Goal: Check status: Check status

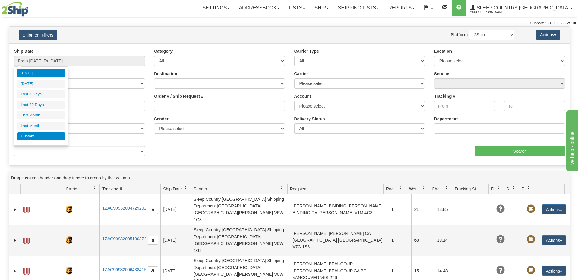
type input "[DATE]"
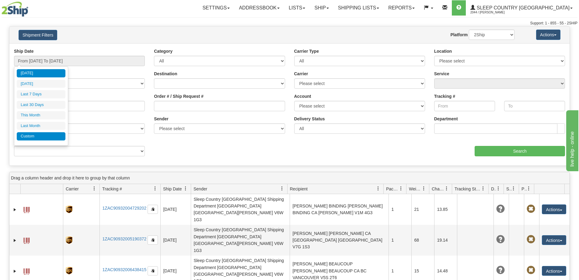
type input "[DATE]"
click at [39, 136] on li "Custom" at bounding box center [41, 136] width 49 height 8
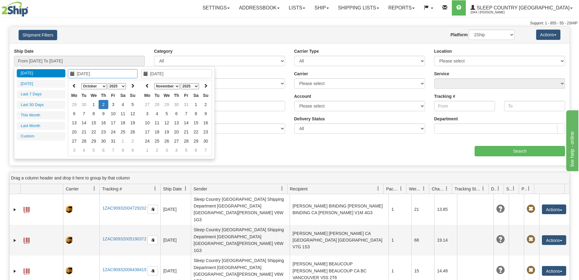
drag, startPoint x: 427, startPoint y: 153, endPoint x: 397, endPoint y: 165, distance: 32.4
click at [427, 153] on div "aaa Search" at bounding box center [430, 147] width 280 height 18
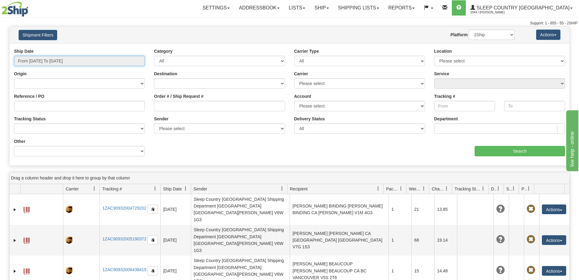
click at [46, 62] on input "From [DATE] To [DATE]" at bounding box center [79, 61] width 131 height 10
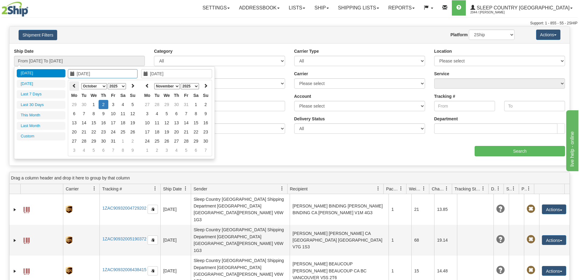
click at [75, 86] on icon at bounding box center [74, 85] width 4 height 4
type input "[DATE]"
click at [111, 104] on td "1" at bounding box center [113, 104] width 10 height 9
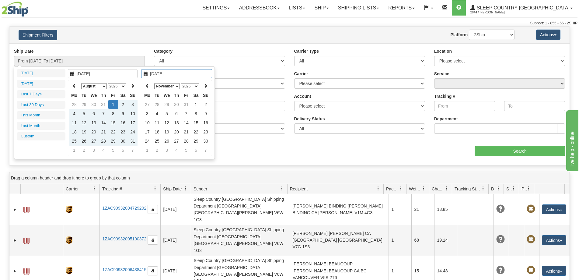
click at [171, 87] on select "January February March April May June July August September October November De…" at bounding box center [167, 86] width 26 height 6
type input "[DATE]"
click at [177, 103] on td "2" at bounding box center [177, 104] width 10 height 9
type input "From [DATE] To [DATE]"
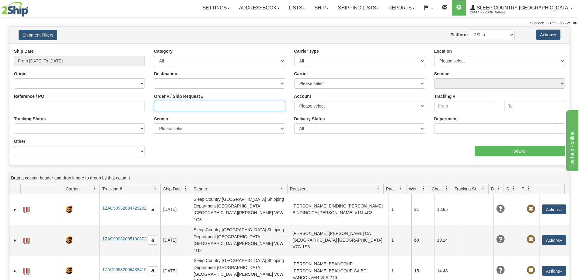
click at [198, 108] on input "Order # / Ship Request #" at bounding box center [219, 106] width 131 height 10
paste input "9000H956067"
type input "9000H956067"
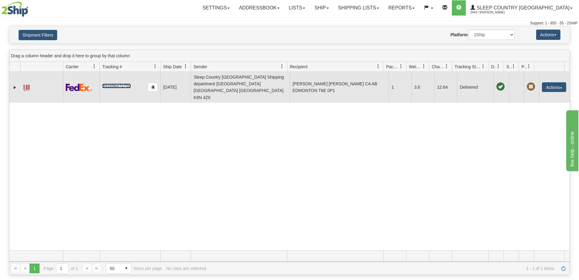
click at [114, 83] on link "391696472750" at bounding box center [116, 85] width 28 height 5
